Goal: Information Seeking & Learning: Learn about a topic

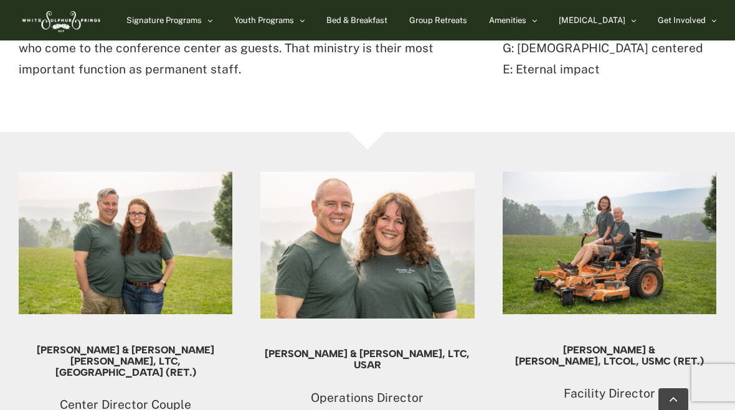
scroll to position [713, 0]
click at [642, 280] on img at bounding box center [610, 244] width 214 height 143
click at [642, 347] on div "Fred & Lee Bryan, LtCol, USMC (Ret.) Facility Director wssfacility@ocfusa.org" at bounding box center [610, 393] width 214 height 94
click at [642, 261] on img at bounding box center [610, 244] width 214 height 143
click at [690, 346] on h5 "Fred & Lee Bryan, LtCol, USMC (Ret.)" at bounding box center [610, 357] width 214 height 22
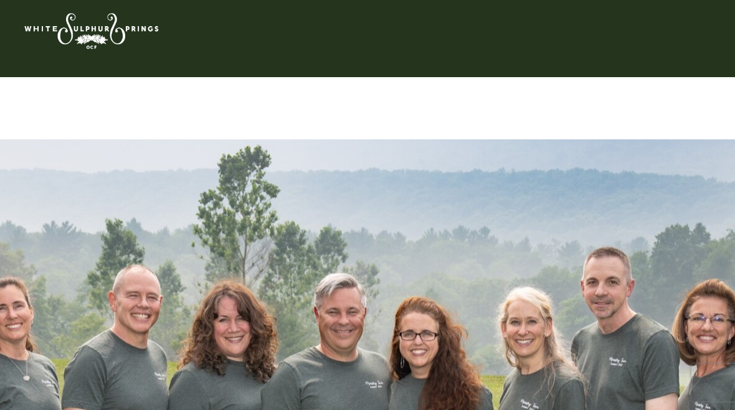
scroll to position [0, 0]
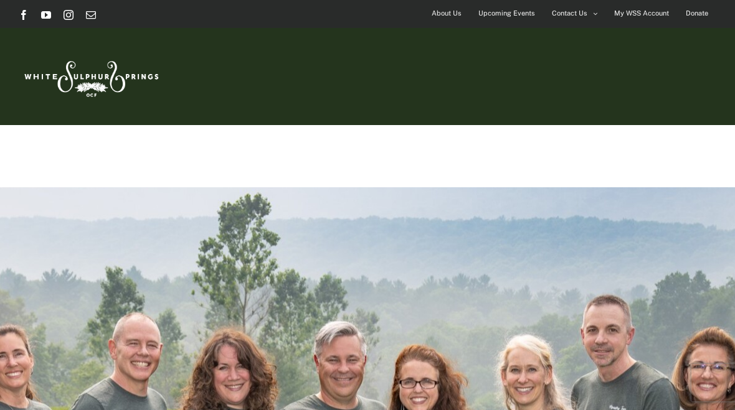
click at [506, 9] on span "Upcoming Events" at bounding box center [506, 13] width 57 height 18
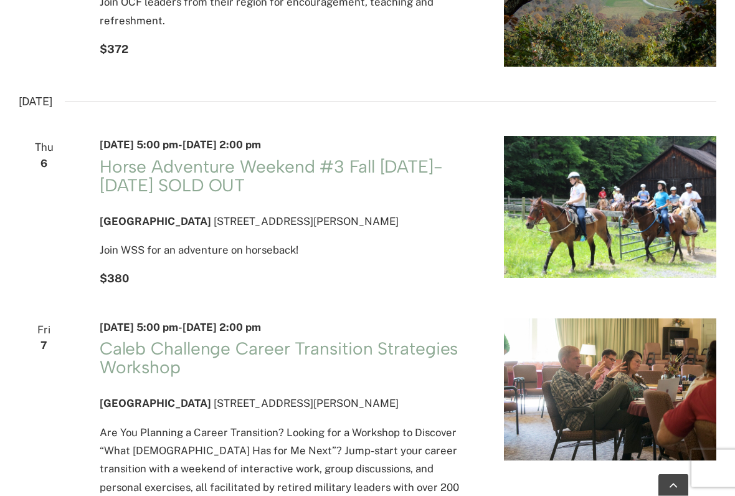
scroll to position [1125, 0]
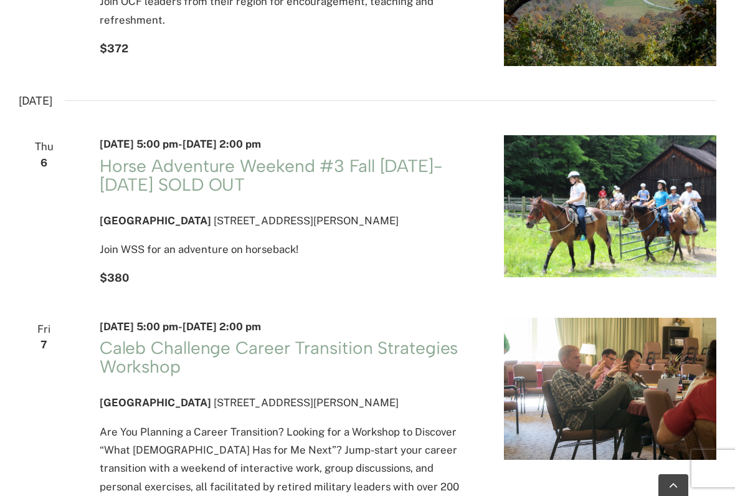
click at [705, 318] on img "\a\9\9\9List of Events\9\9\9" at bounding box center [610, 389] width 212 height 142
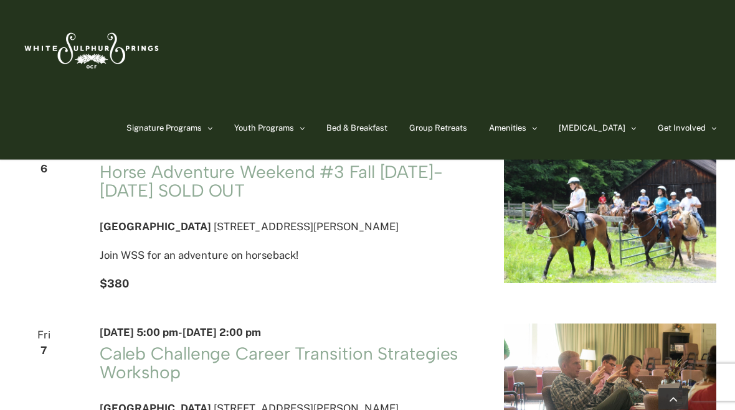
scroll to position [1111, 0]
